Goal: Understand process/instructions

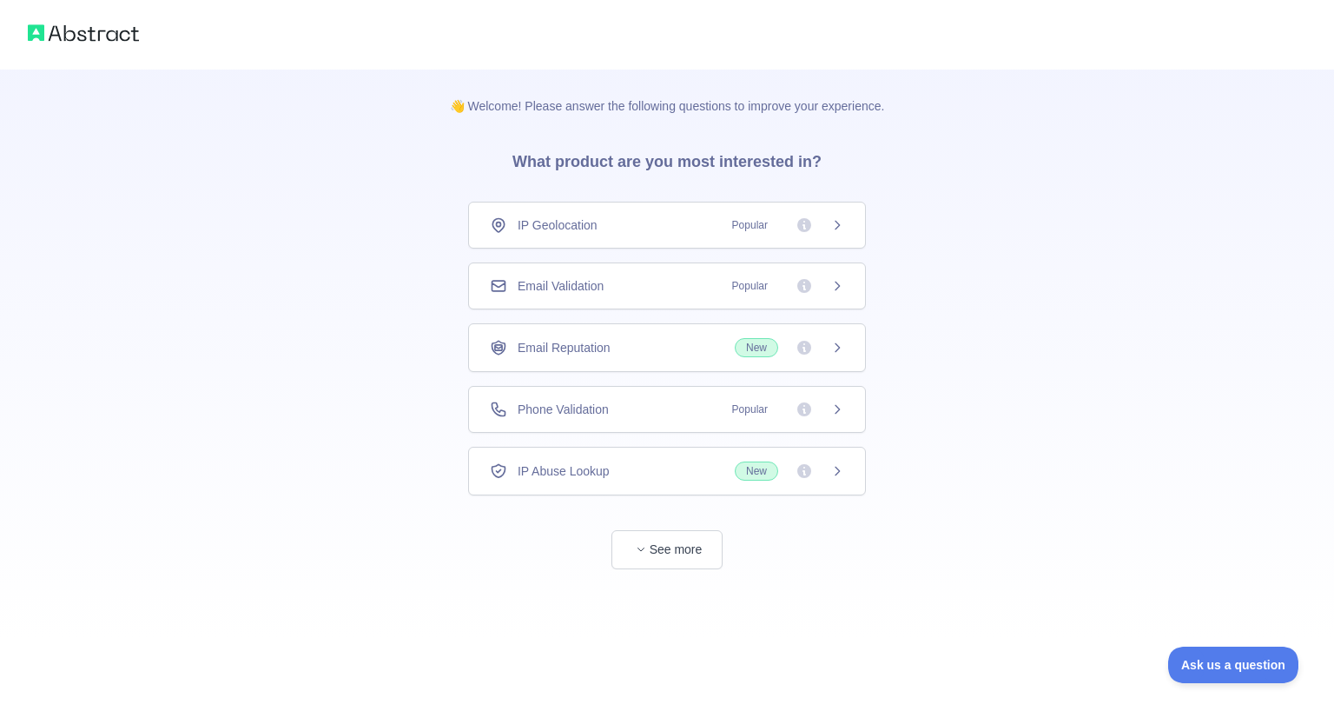
click at [681, 411] on div "Phone Validation Popular" at bounding box center [667, 408] width 354 height 17
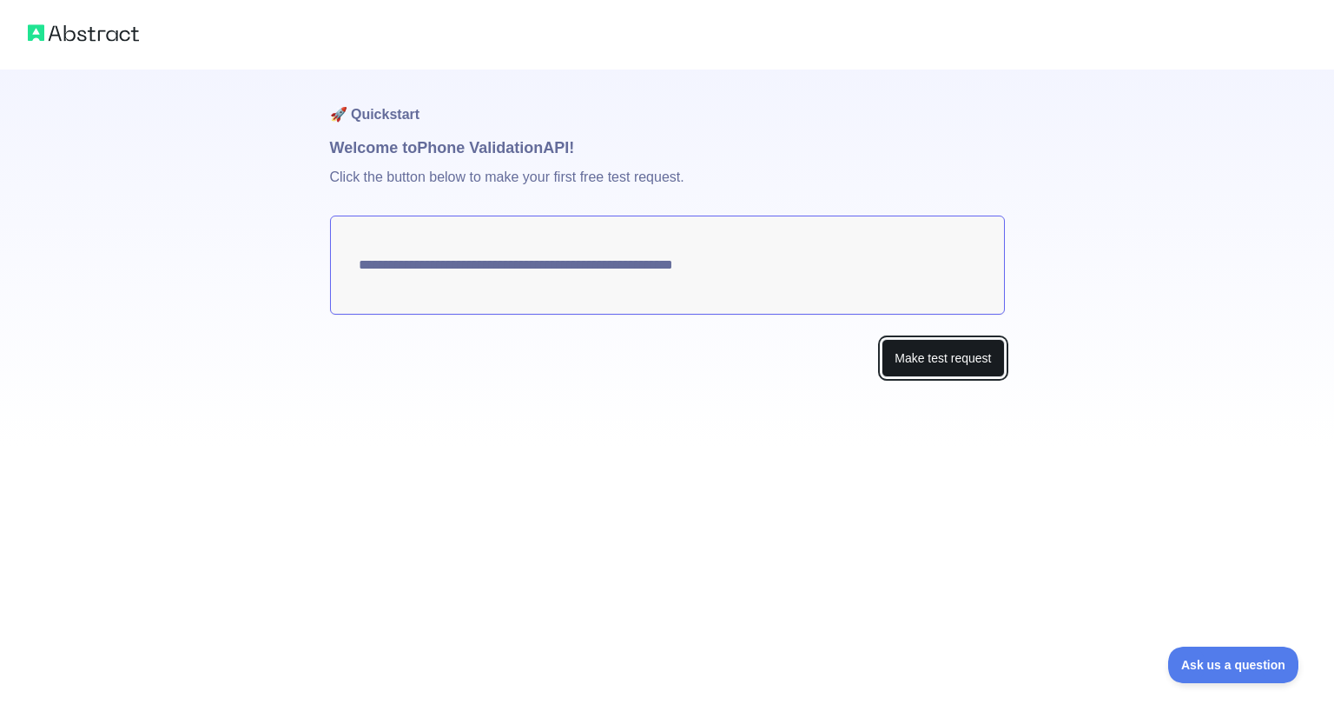
click at [910, 369] on button "Make test request" at bounding box center [943, 358] width 122 height 39
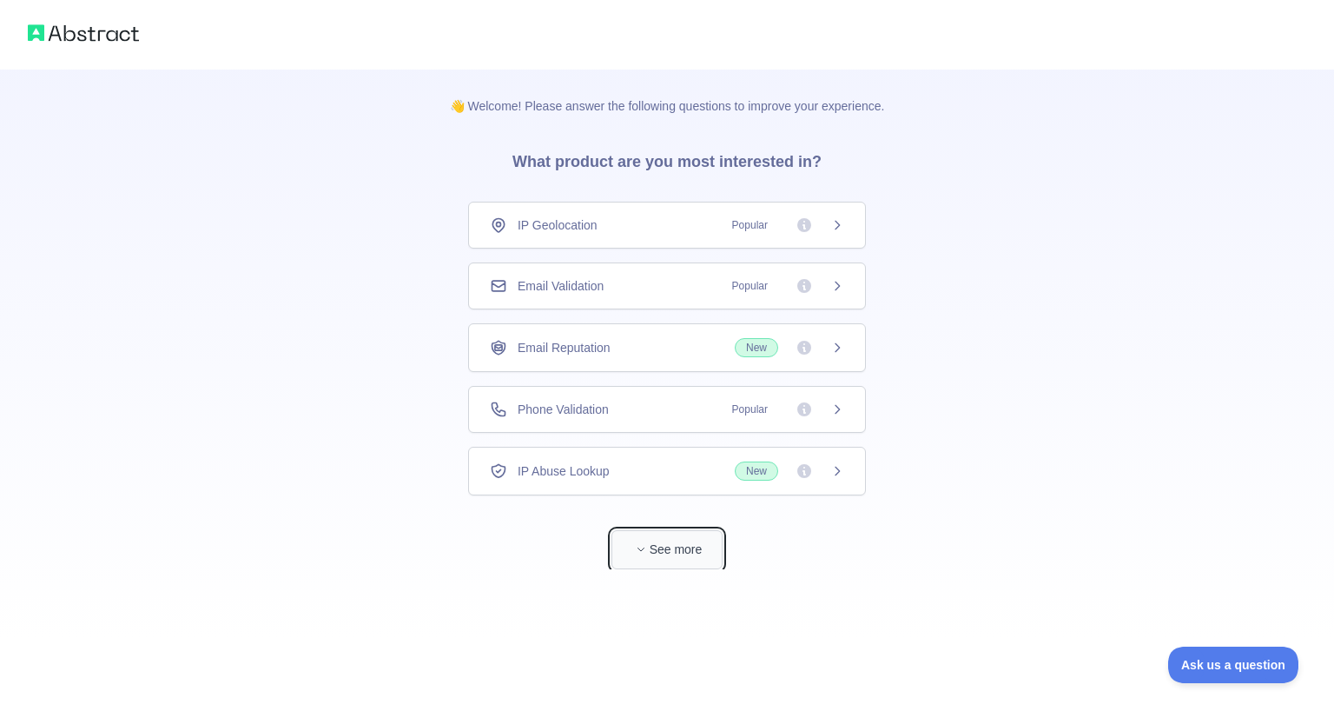
click at [685, 532] on button "See more" at bounding box center [667, 549] width 111 height 39
